Goal: Find specific page/section: Find specific page/section

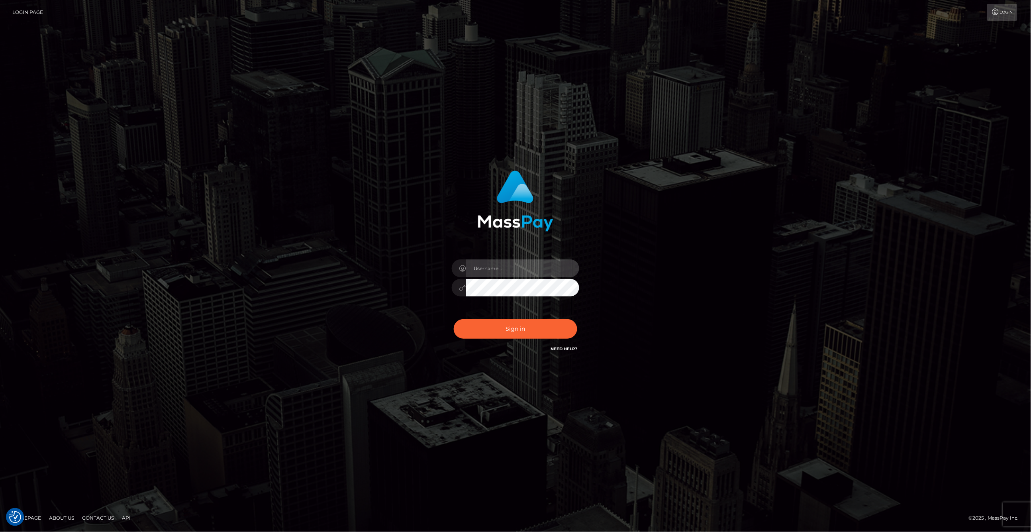
click at [483, 268] on input "text" at bounding box center [522, 268] width 113 height 18
type input "ashbil"
click at [525, 330] on button "Sign in" at bounding box center [516, 329] width 124 height 20
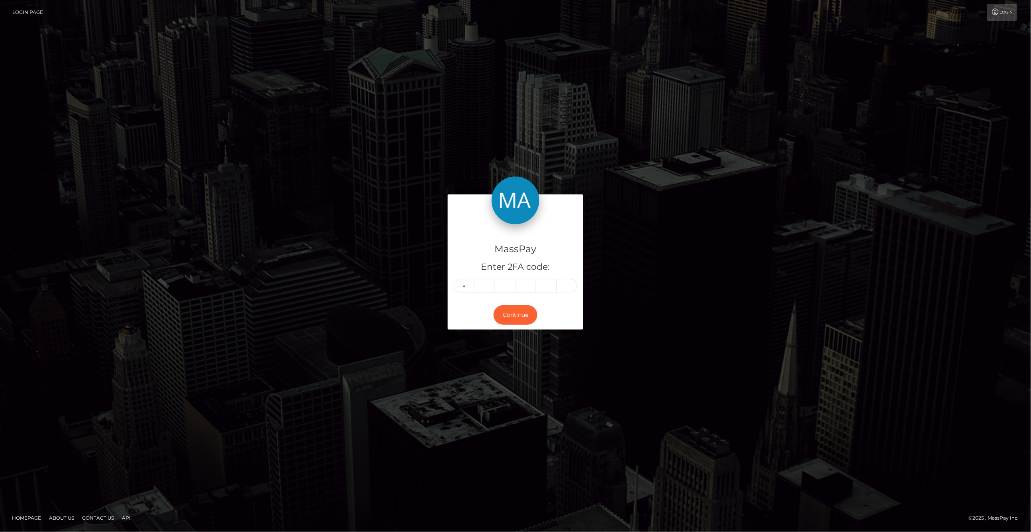
type input "3"
type input "1"
type input "8"
type input "9"
type input "8"
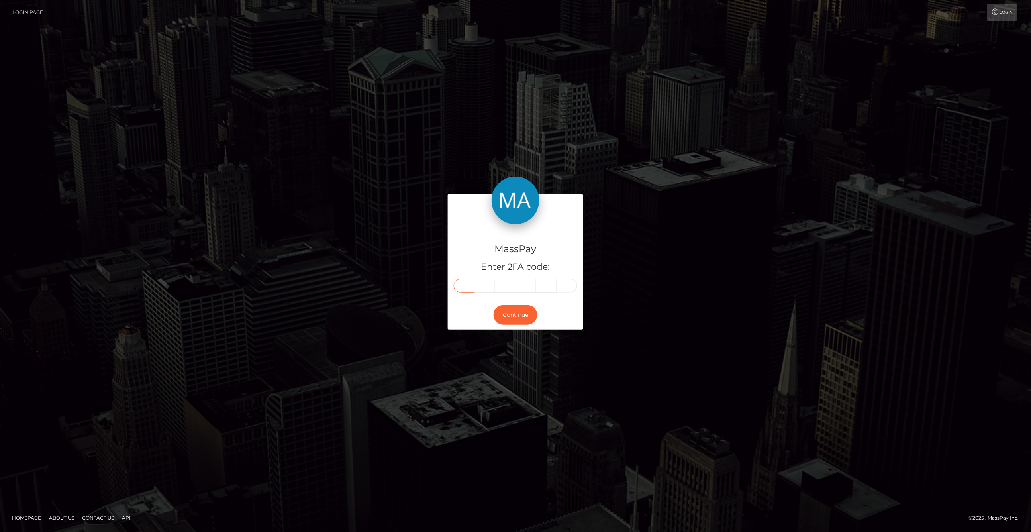
type input "3"
type input "2"
type input "1"
type input "8"
type input "9"
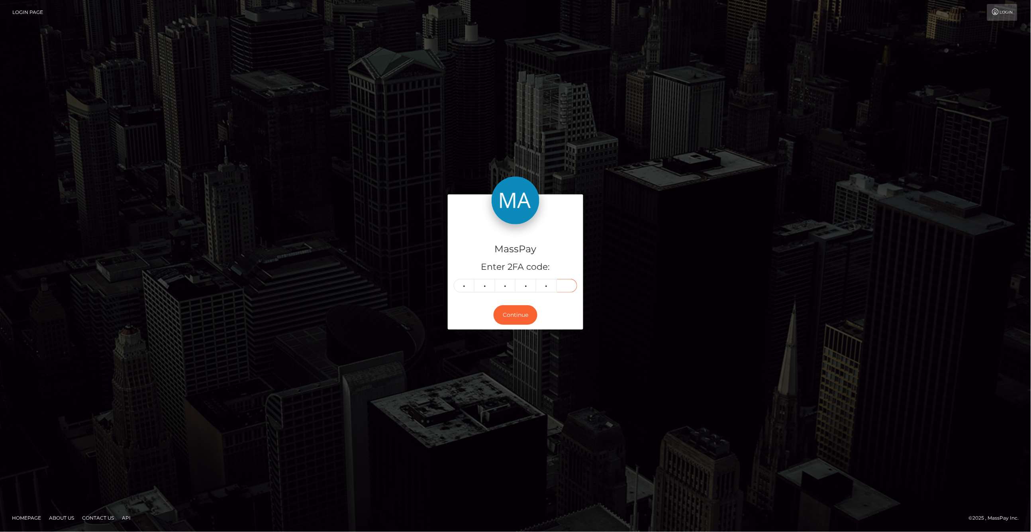
type input "8"
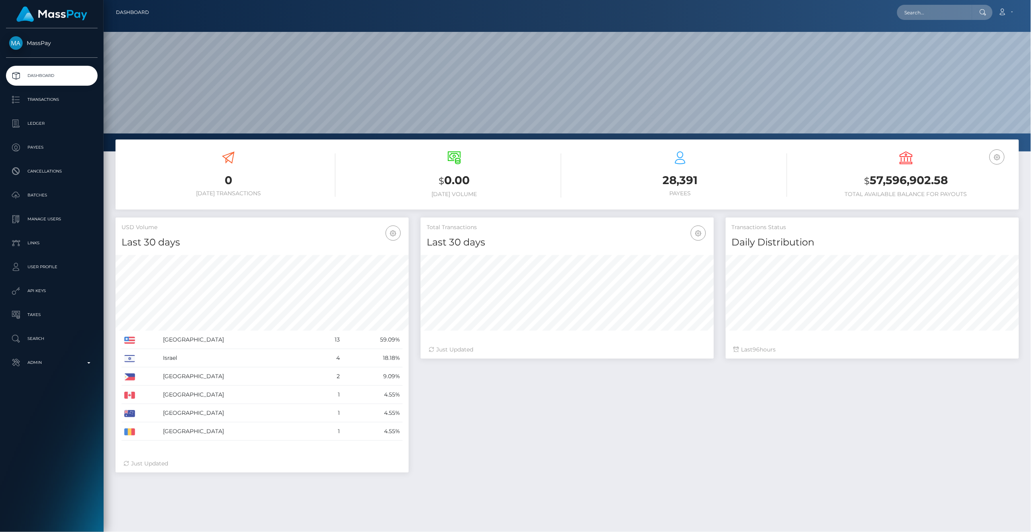
scroll to position [141, 293]
click at [94, 365] on p "Admin" at bounding box center [51, 363] width 85 height 12
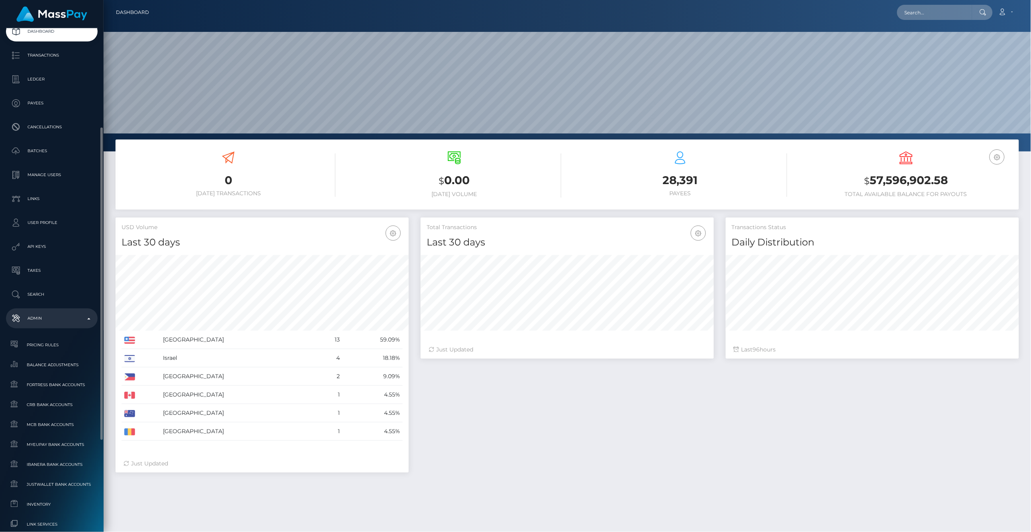
scroll to position [88, 0]
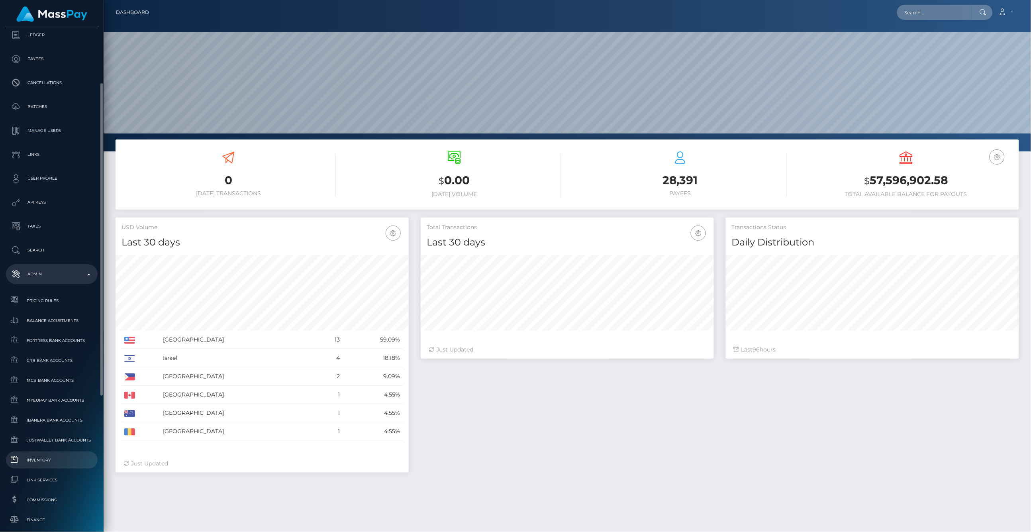
click at [46, 461] on span "Inventory" at bounding box center [51, 460] width 85 height 9
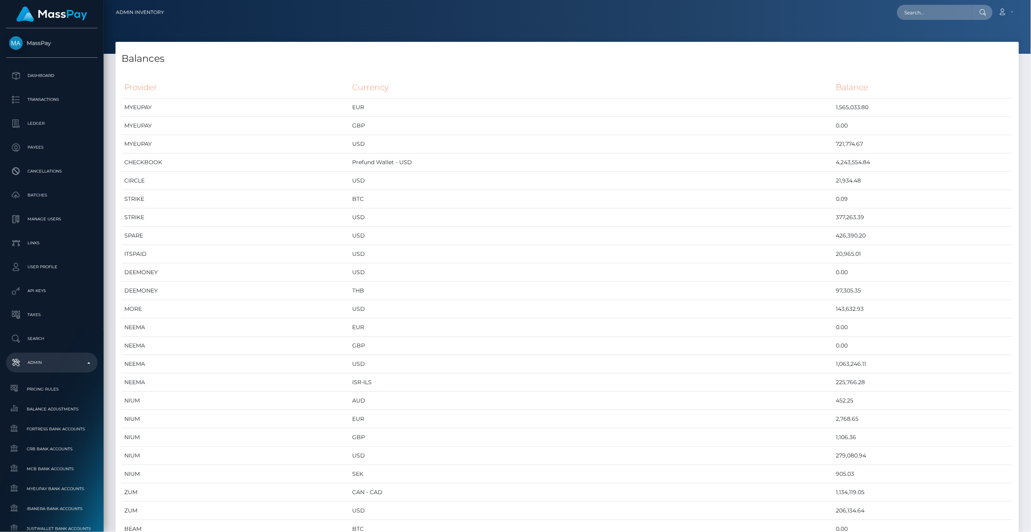
scroll to position [3805, 904]
click at [344, 59] on h4 "Balances" at bounding box center [568, 59] width 892 height 14
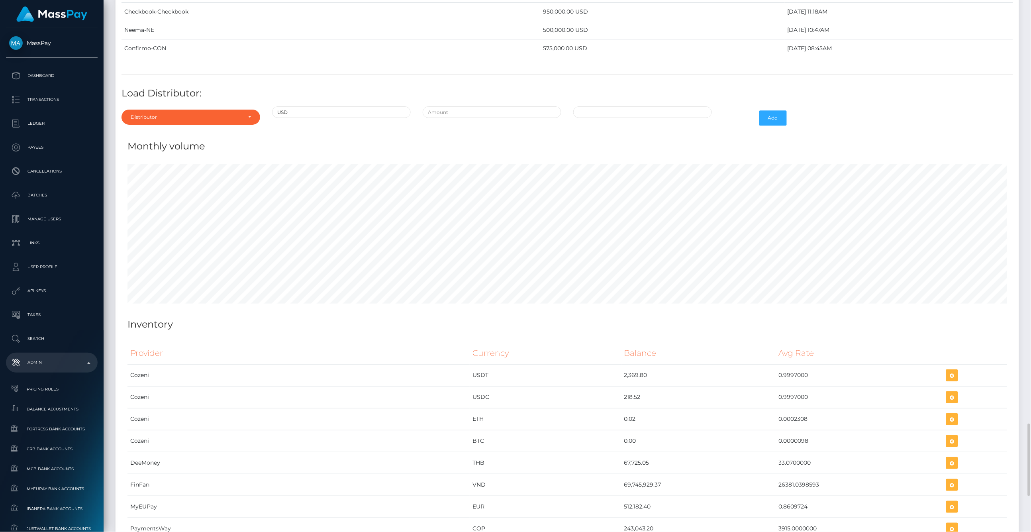
scroll to position [3362, 0]
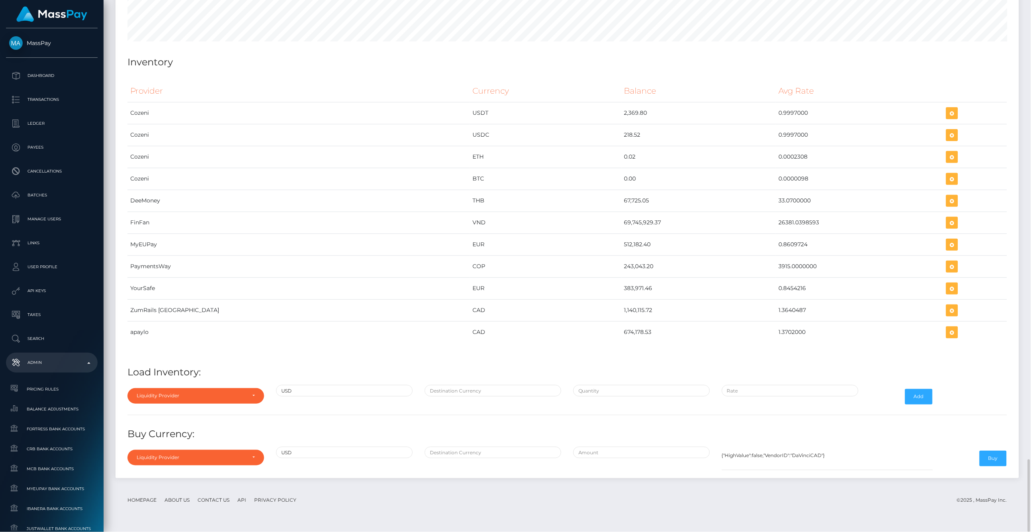
click at [837, 370] on div "Provider Currency Balance Avg Rate Cozeni USDT 2,369.80 Load Inventory:" at bounding box center [568, 274] width 892 height 400
